Goal: Check status: Check status

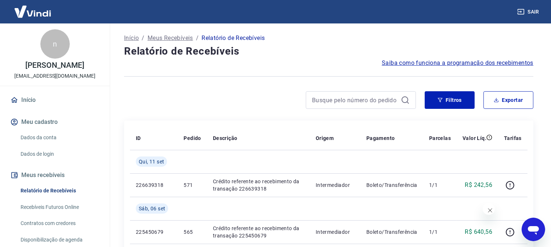
click at [298, 82] on div at bounding box center [328, 77] width 409 height 18
click at [375, 98] on input at bounding box center [355, 100] width 86 height 11
click at [365, 103] on input "an" at bounding box center [355, 100] width 86 height 11
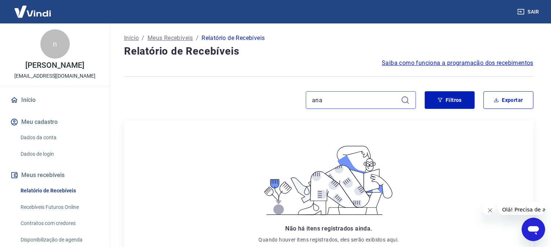
type input "an"
drag, startPoint x: 357, startPoint y: 99, endPoint x: 299, endPoint y: 104, distance: 58.2
click at [299, 104] on div "an" at bounding box center [270, 100] width 292 height 18
